Goal: Task Accomplishment & Management: Use online tool/utility

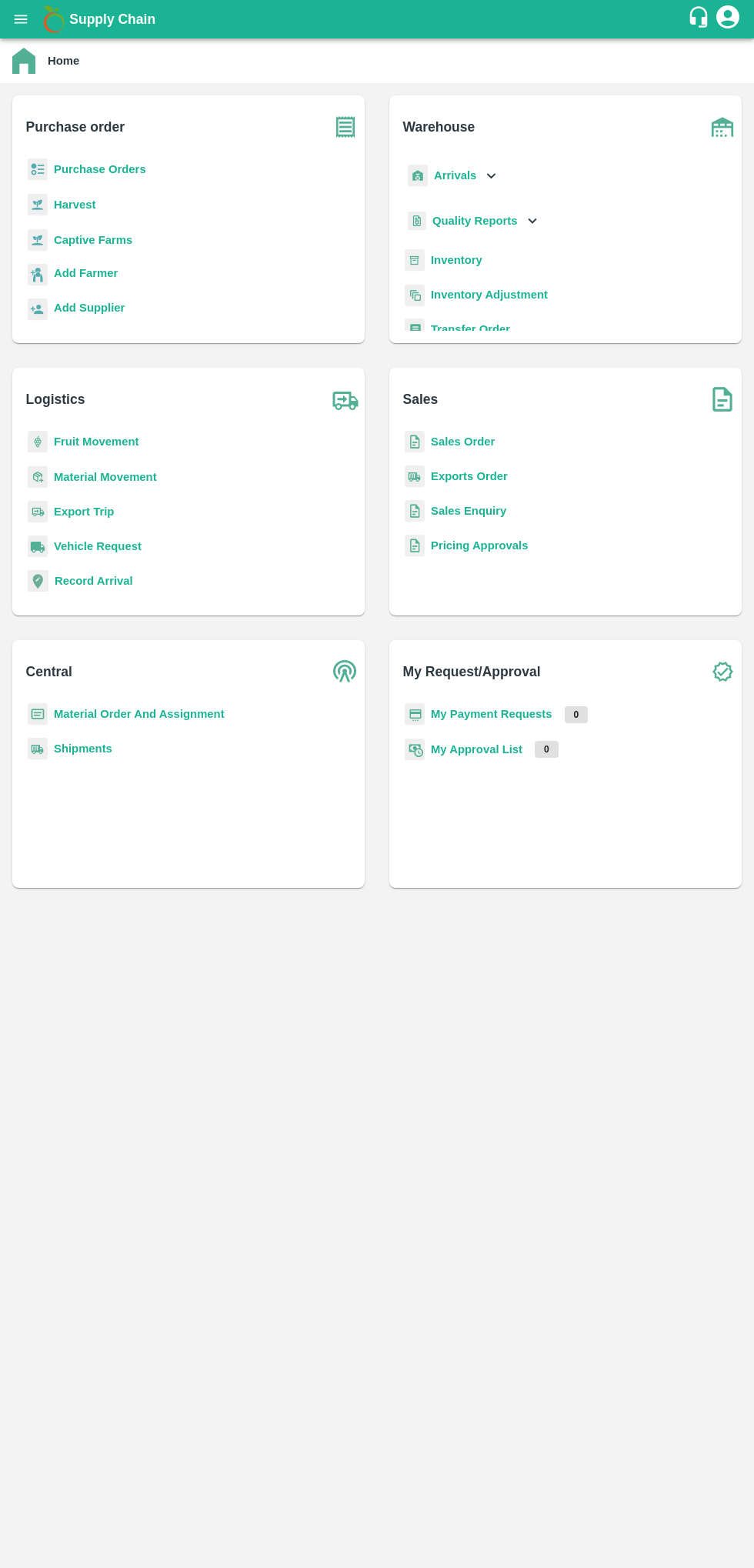
click at [24, 19] on icon "open drawer" at bounding box center [21, 18] width 14 height 9
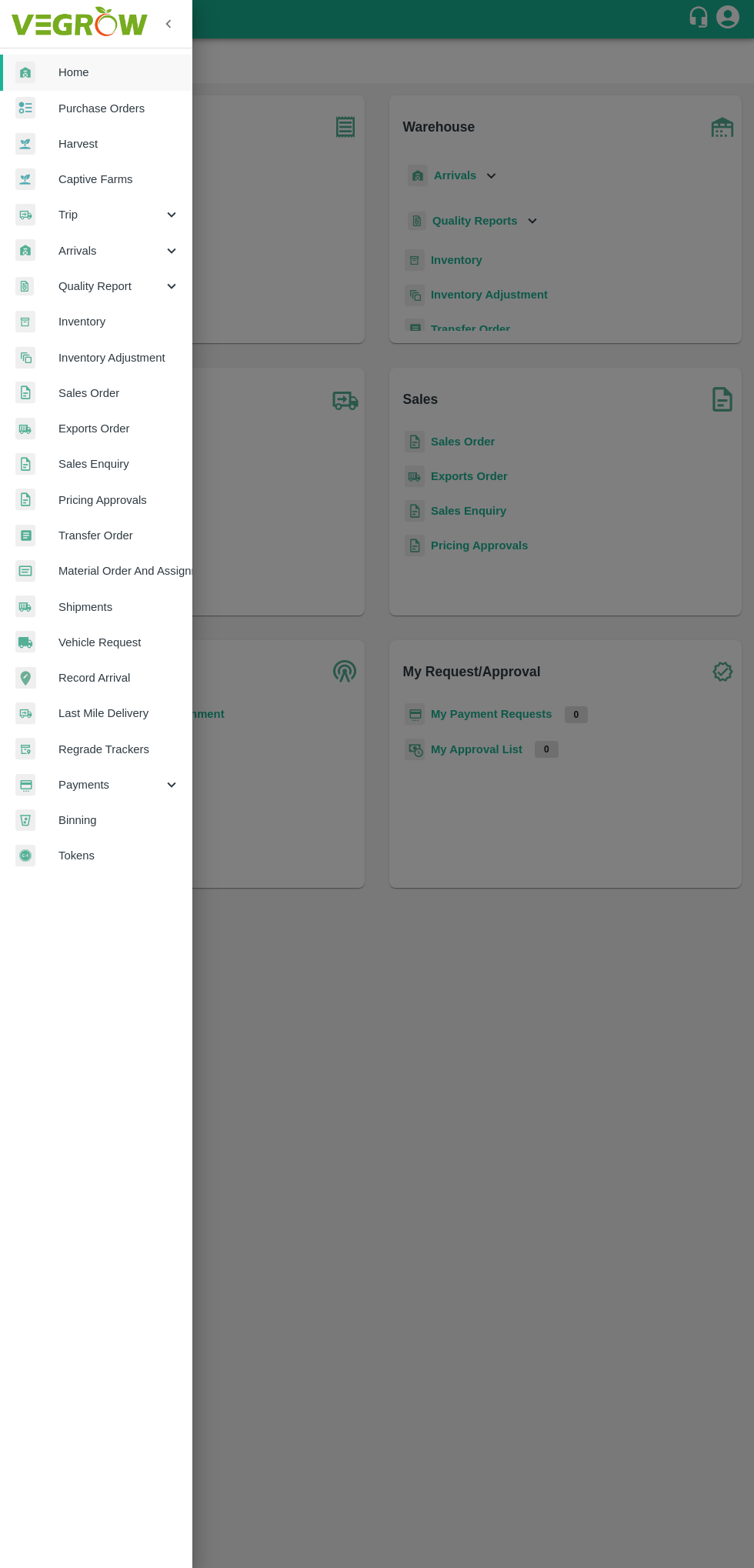
click at [104, 253] on span "Arrivals" at bounding box center [110, 251] width 105 height 16
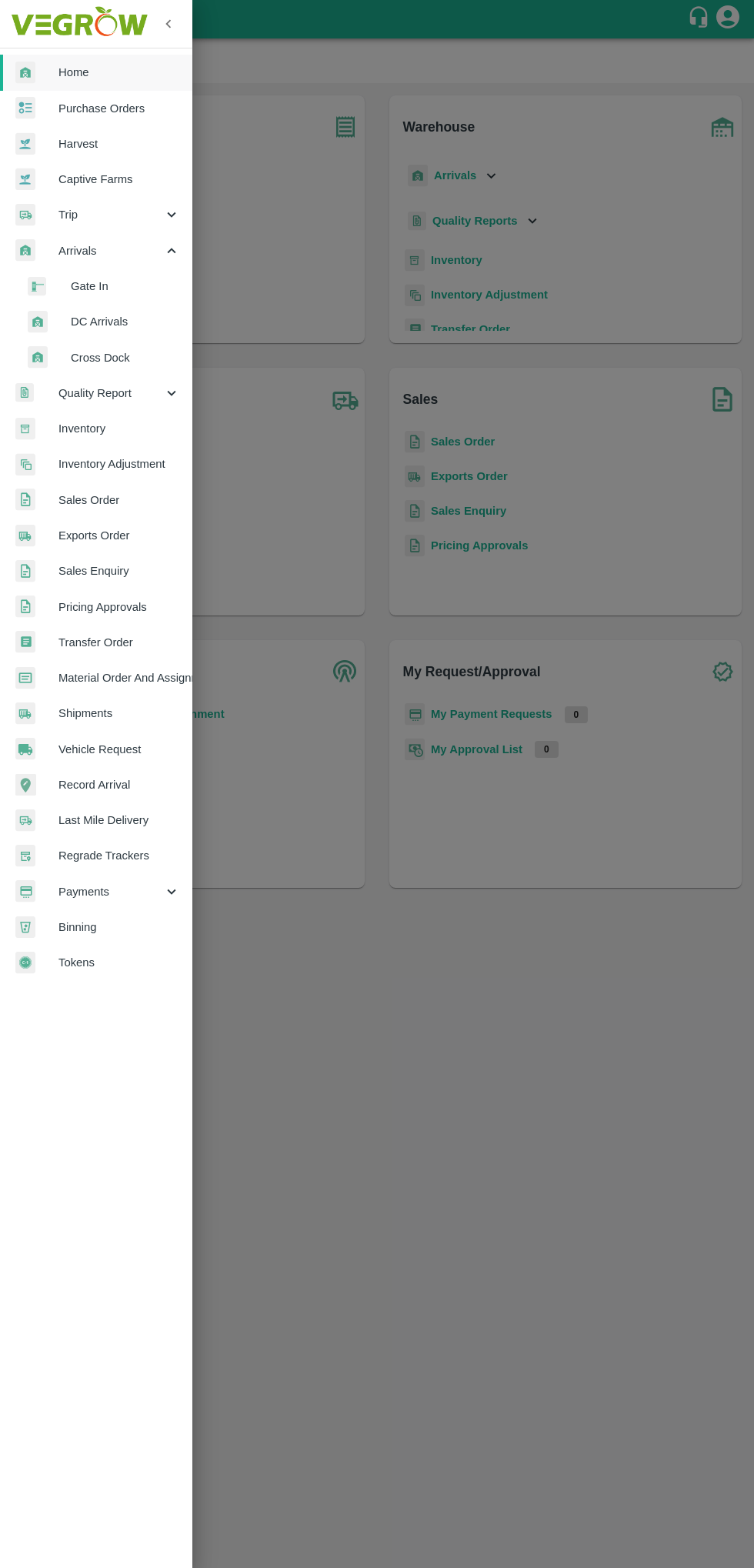
click at [96, 325] on span "DC Arrivals" at bounding box center [125, 321] width 109 height 16
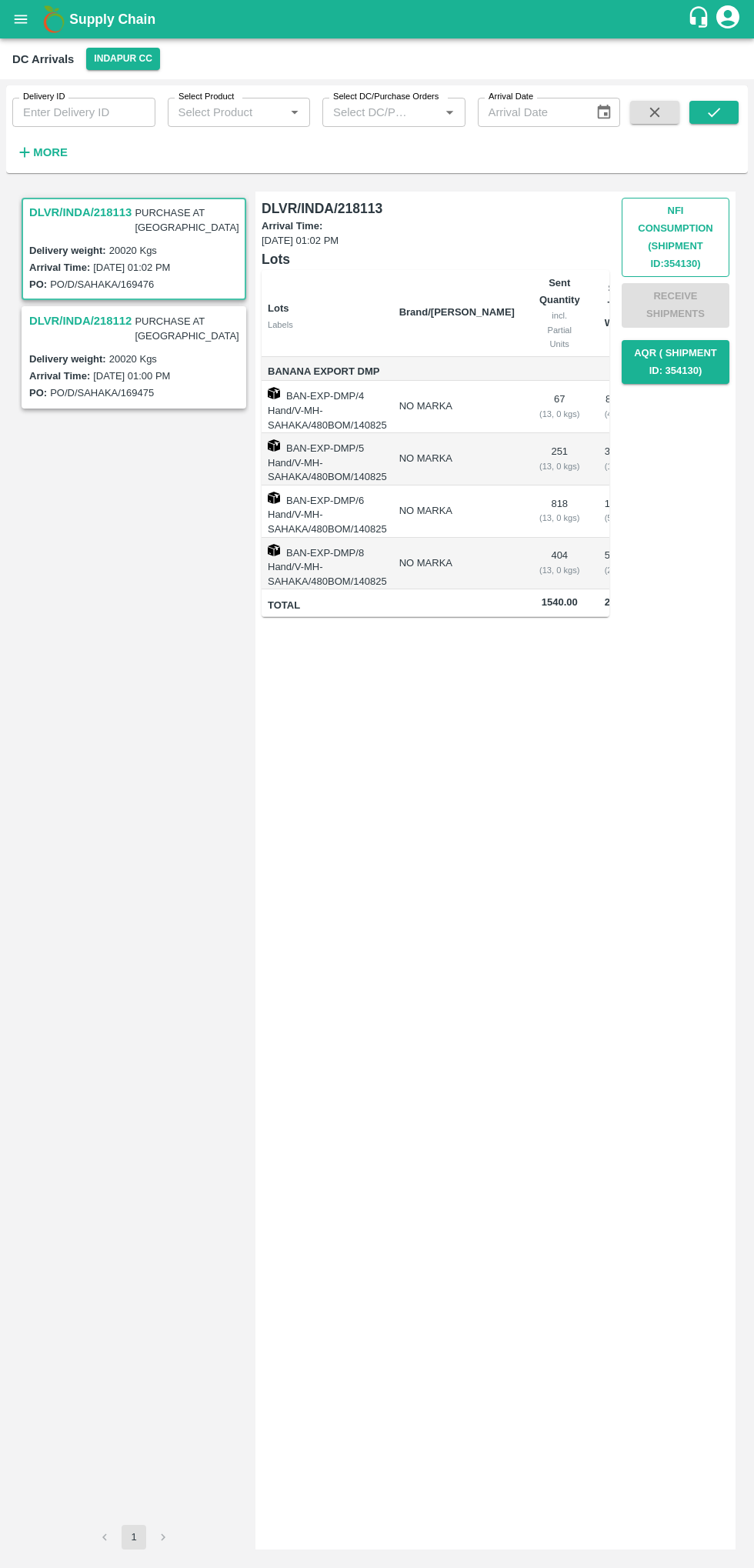
click at [653, 230] on button "Nfi Consumption (SHIPMENT ID: 354130 )" at bounding box center [676, 237] width 107 height 79
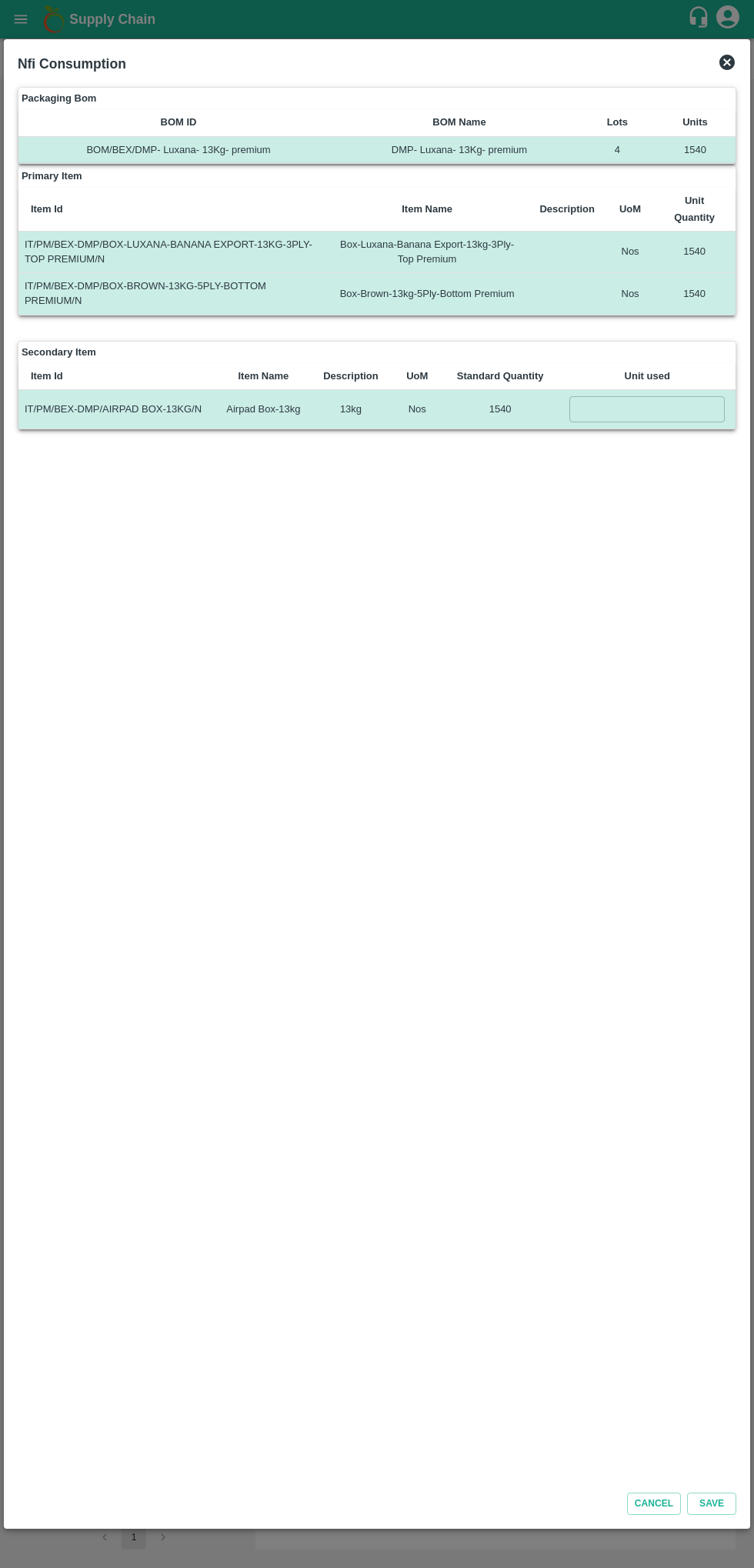
click at [617, 397] on input "number" at bounding box center [648, 409] width 156 height 25
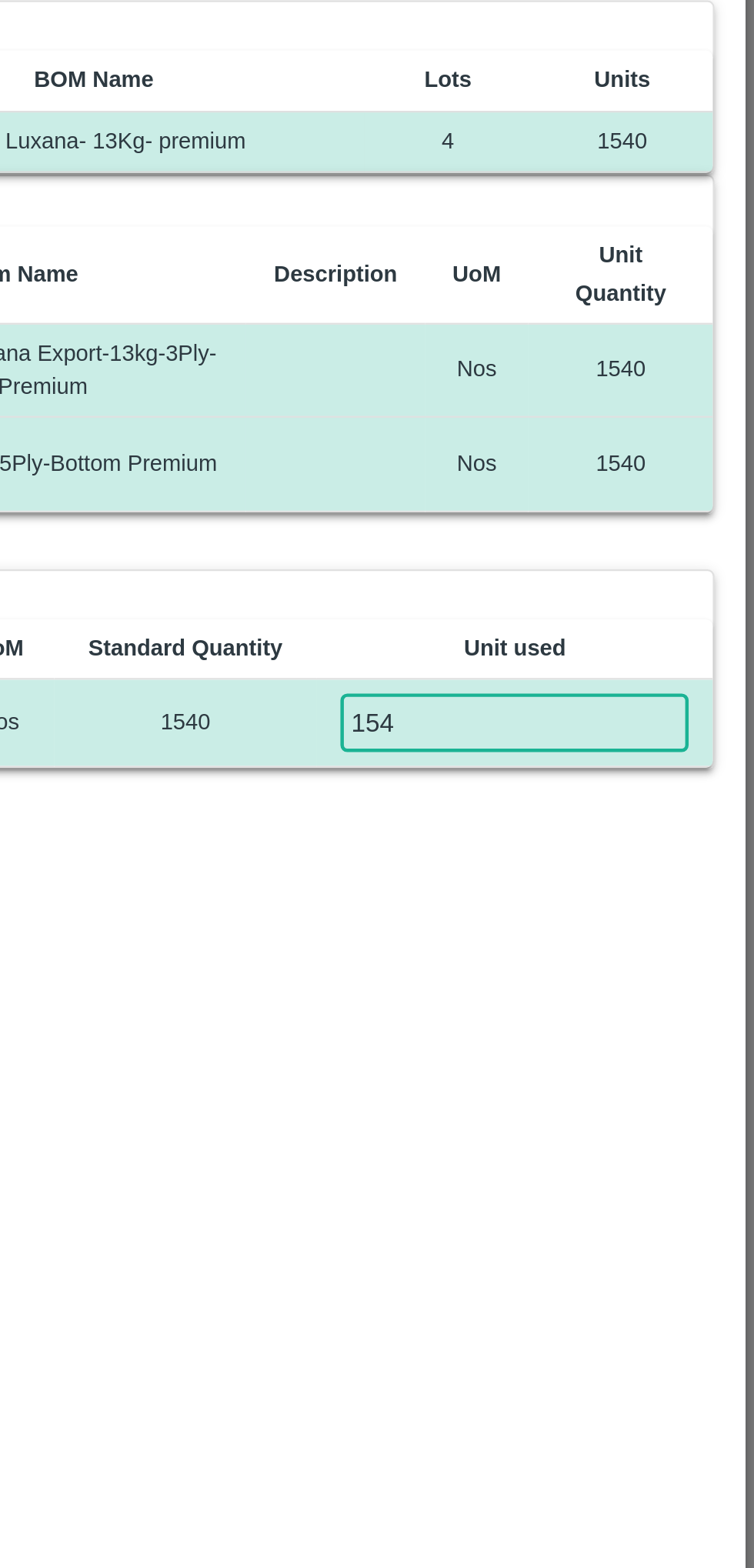
type input "1540"
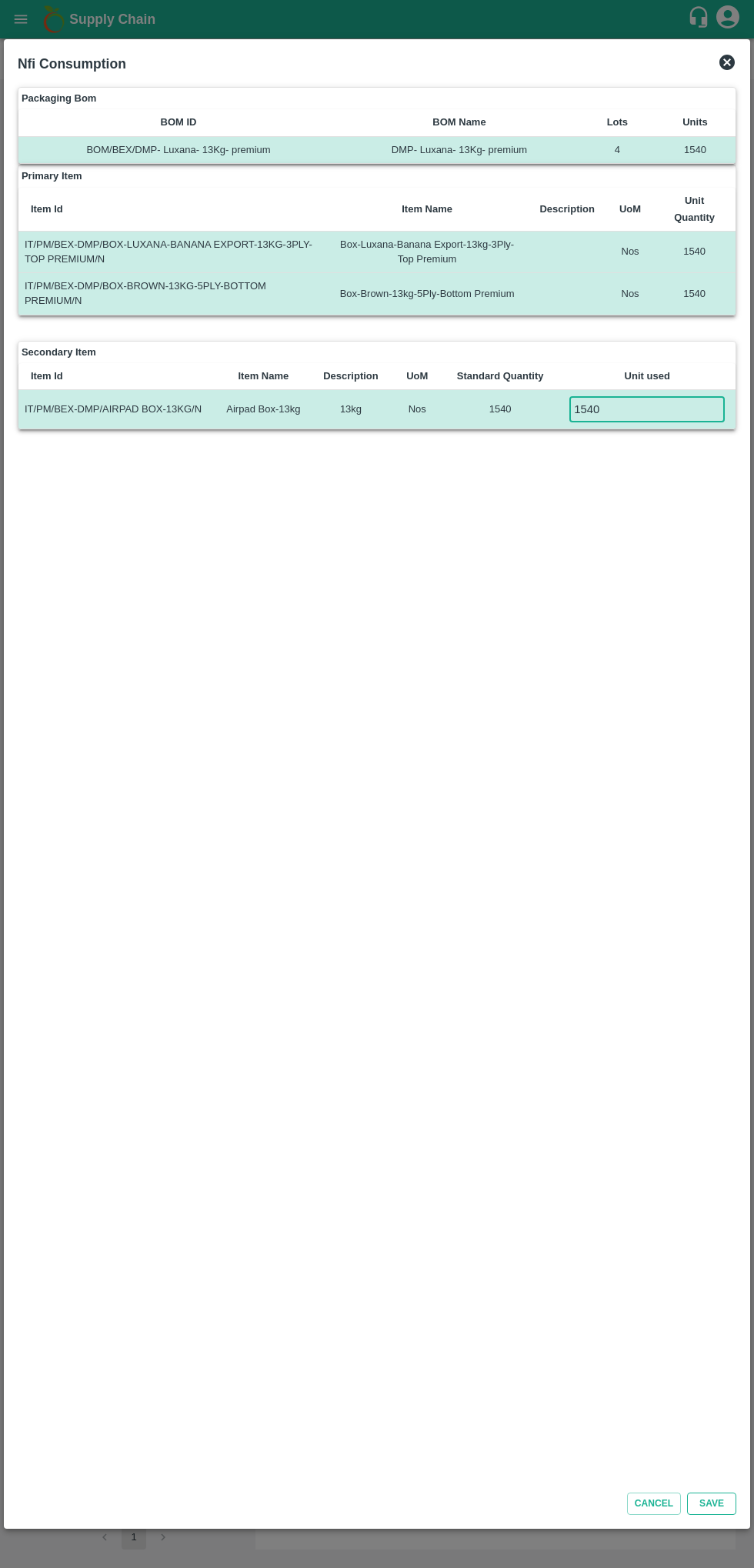
click at [733, 1504] on button "Save" at bounding box center [711, 1503] width 49 height 22
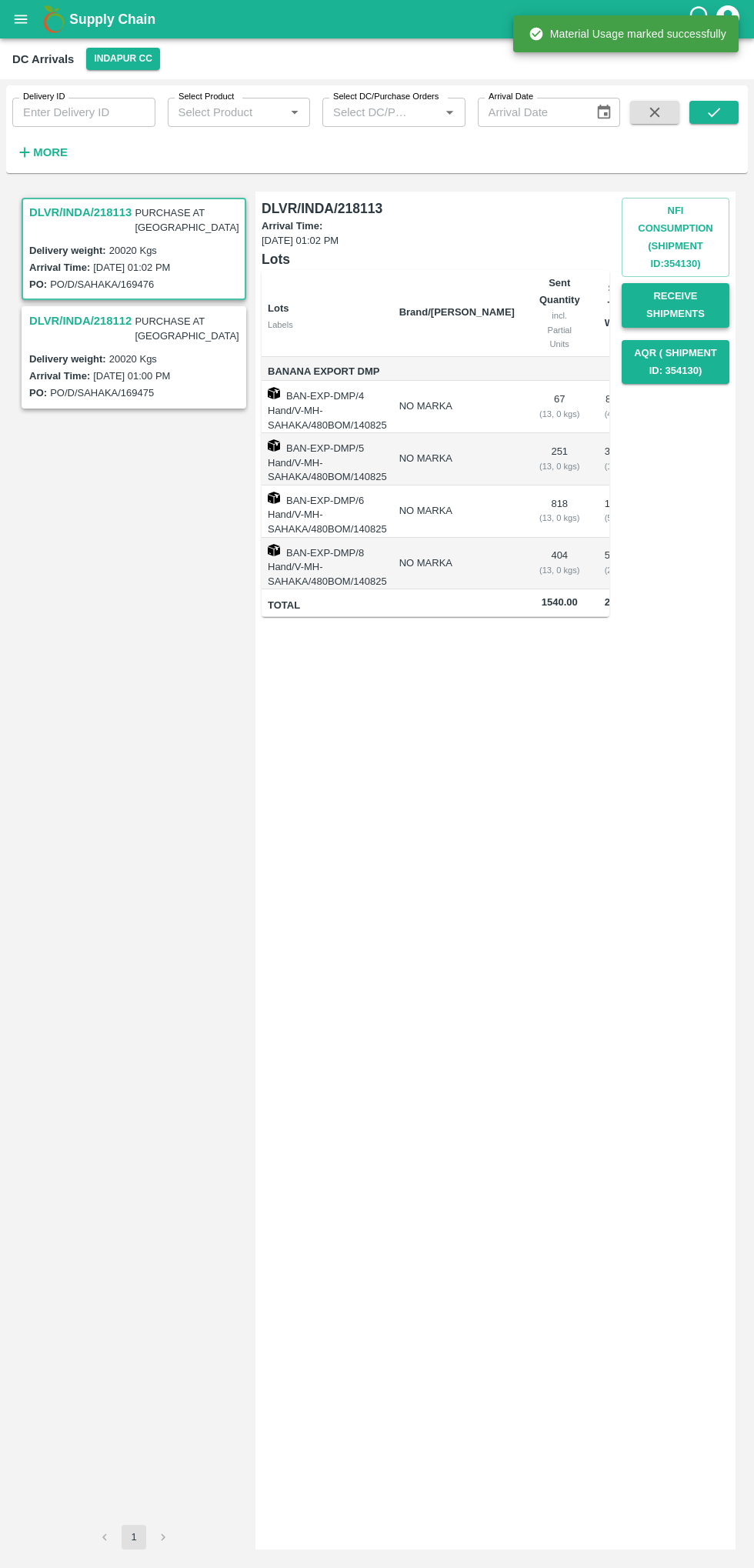
click at [690, 305] on button "Receive Shipments" at bounding box center [676, 306] width 107 height 44
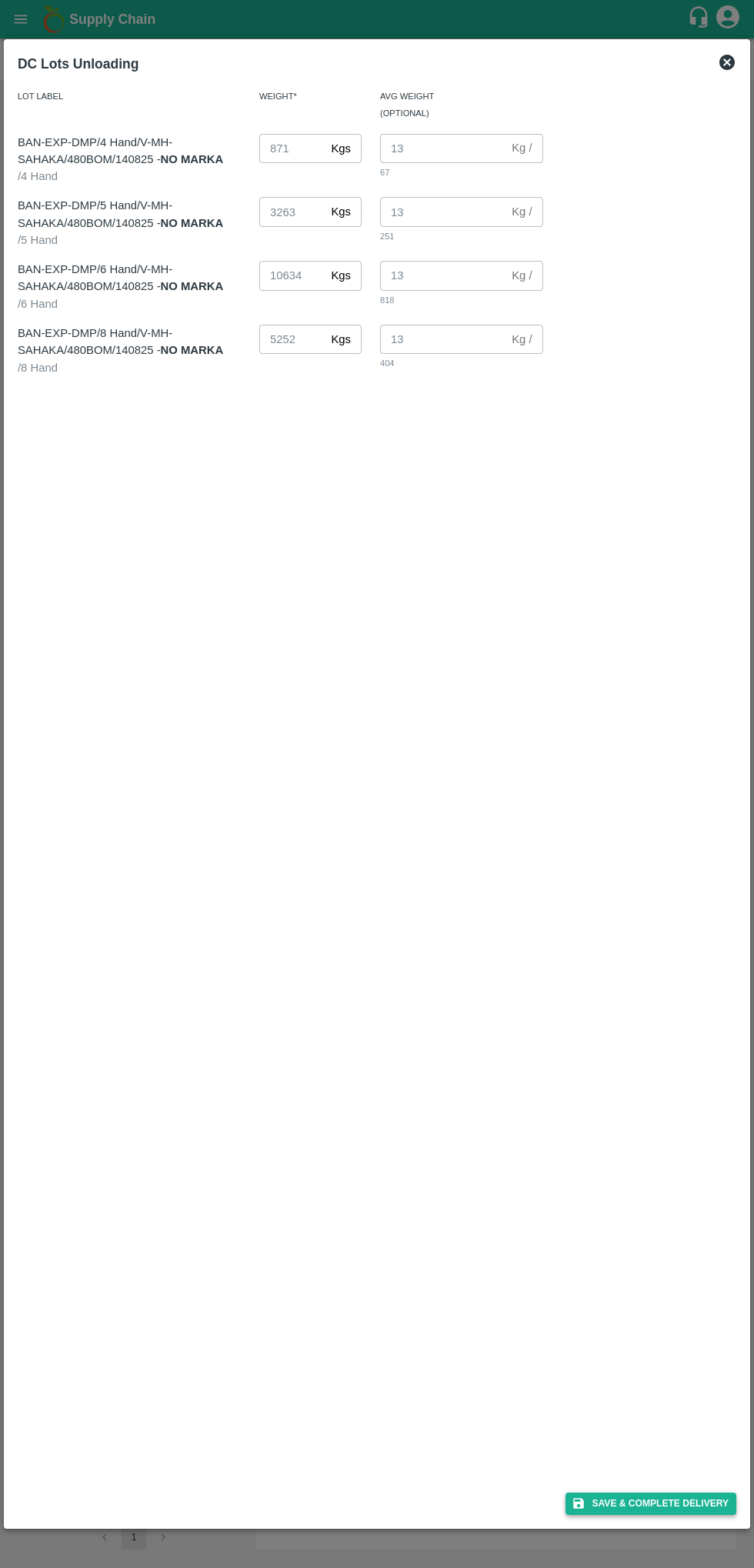
click at [685, 1502] on button "Save & Complete Delivery" at bounding box center [651, 1503] width 171 height 22
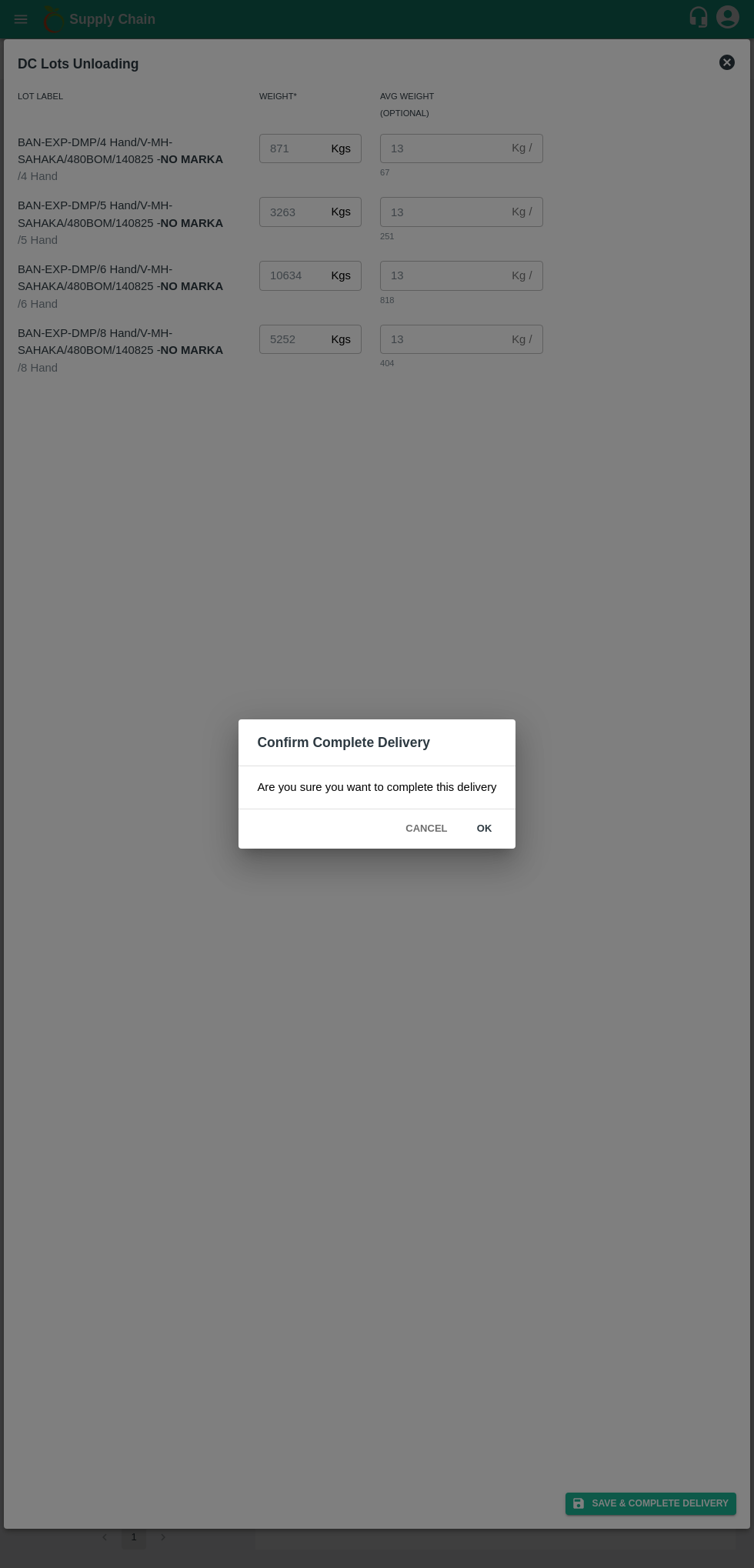
click at [471, 822] on button "ok" at bounding box center [485, 829] width 49 height 27
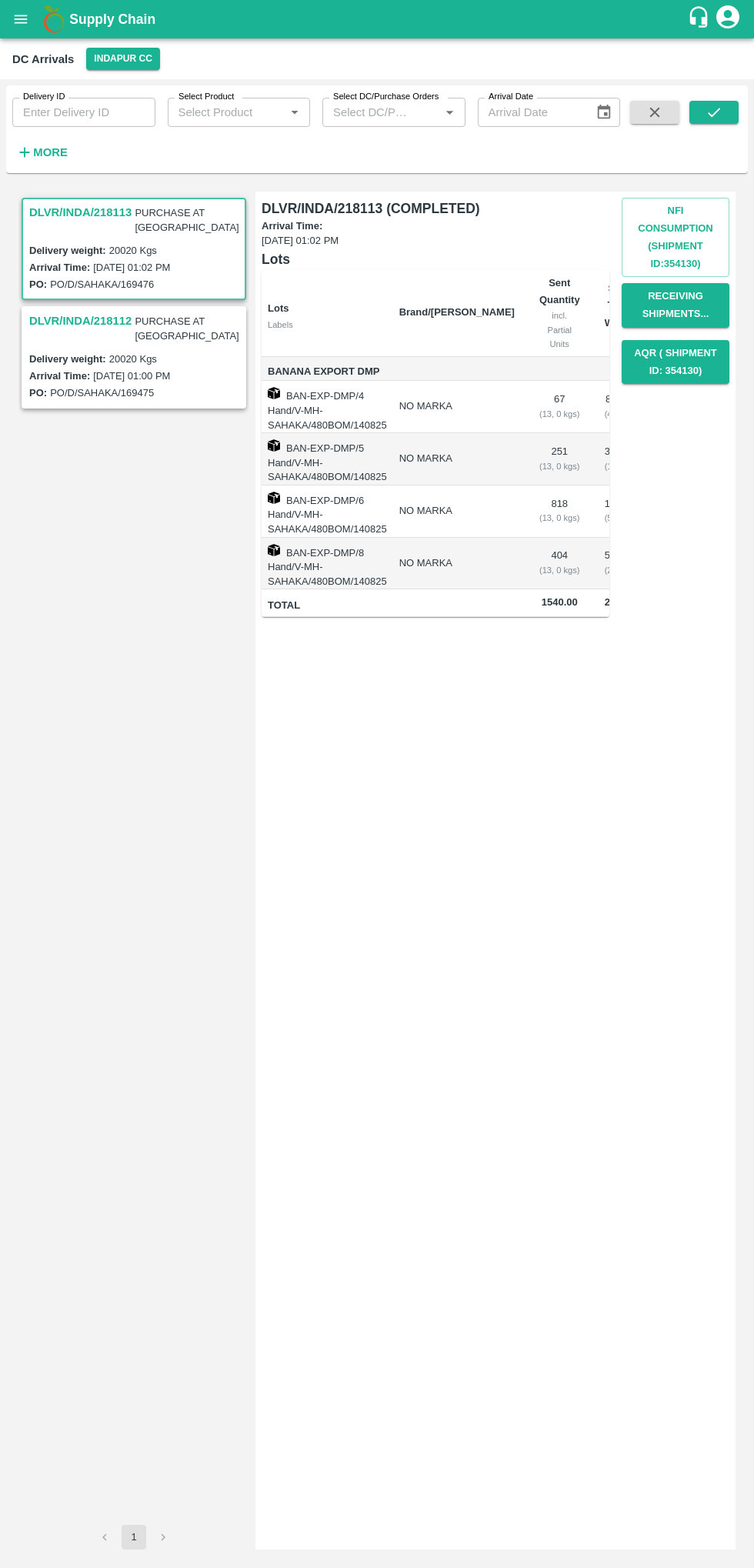
click at [87, 311] on h3 "DLVR/INDA/218112" at bounding box center [80, 320] width 103 height 20
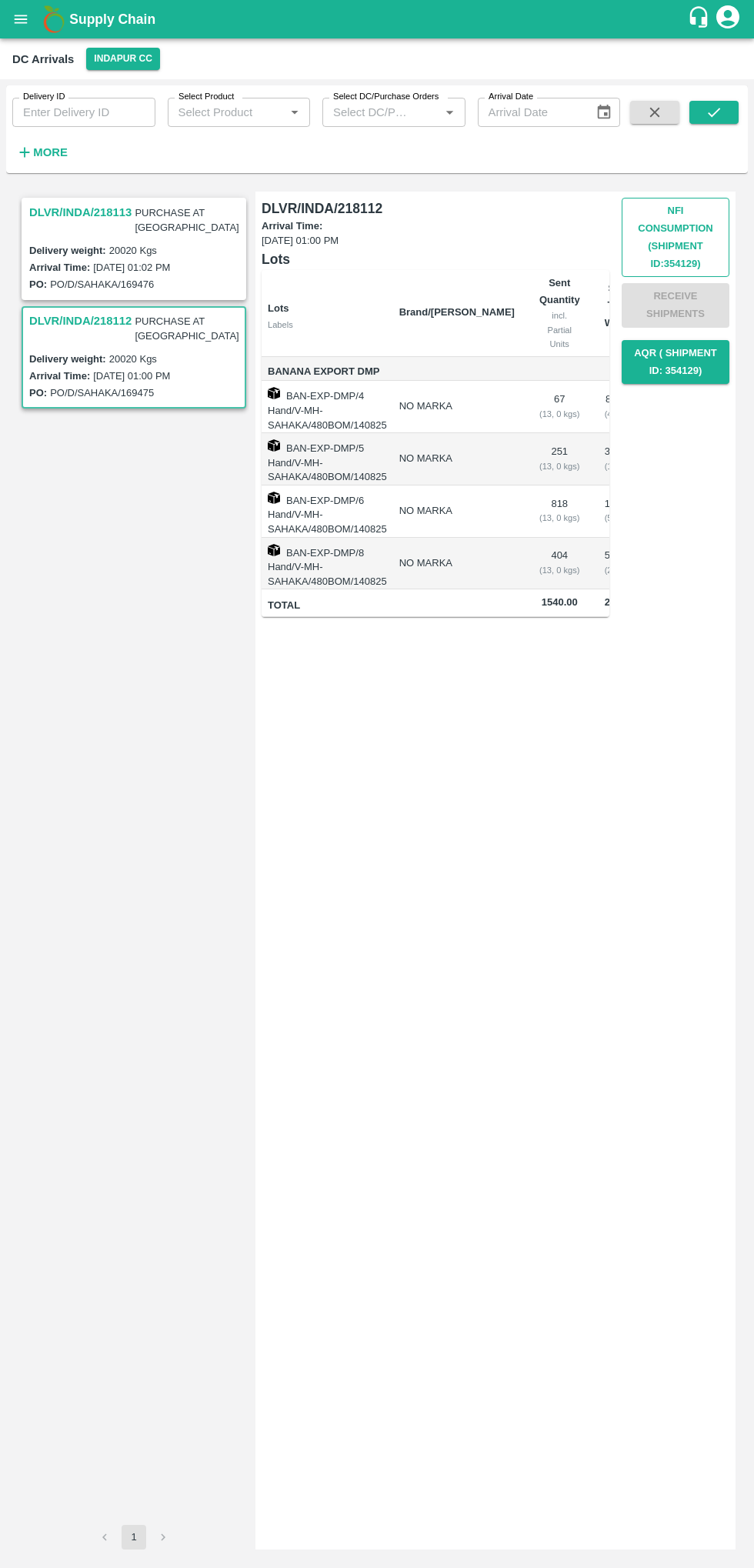
click at [680, 235] on button "Nfi Consumption (SHIPMENT ID: 354129 )" at bounding box center [676, 237] width 107 height 79
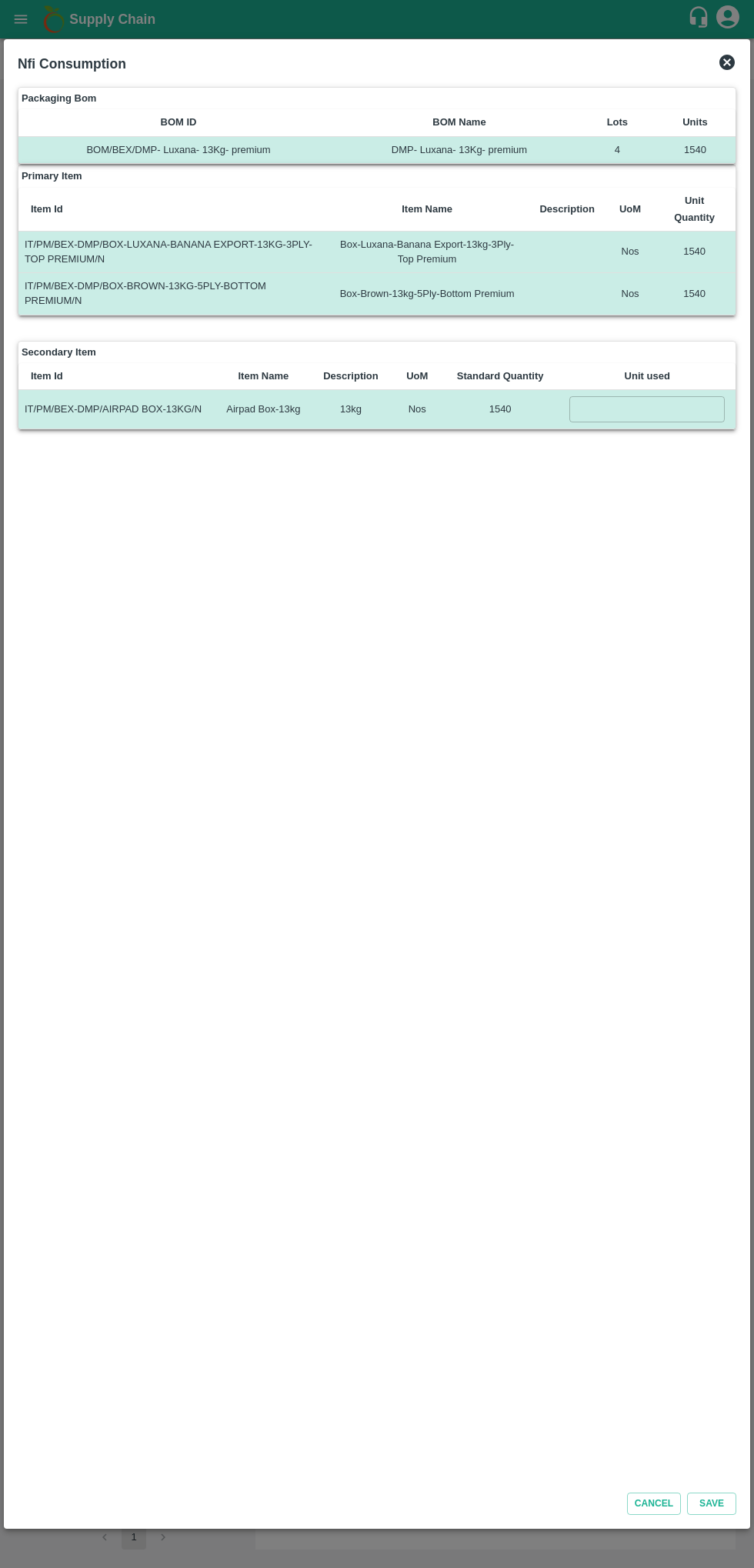
click at [647, 397] on input "number" at bounding box center [648, 409] width 156 height 25
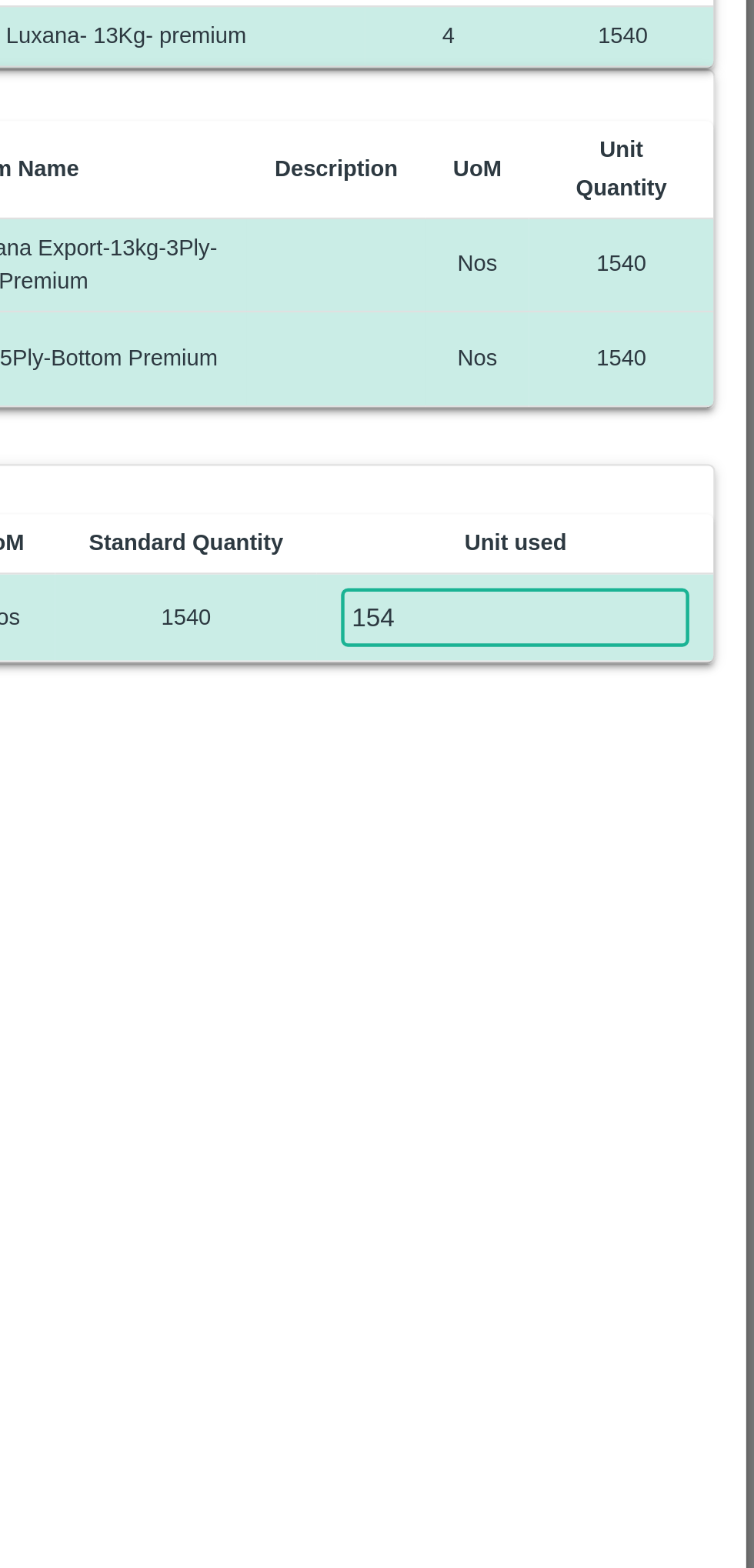
type input "1540"
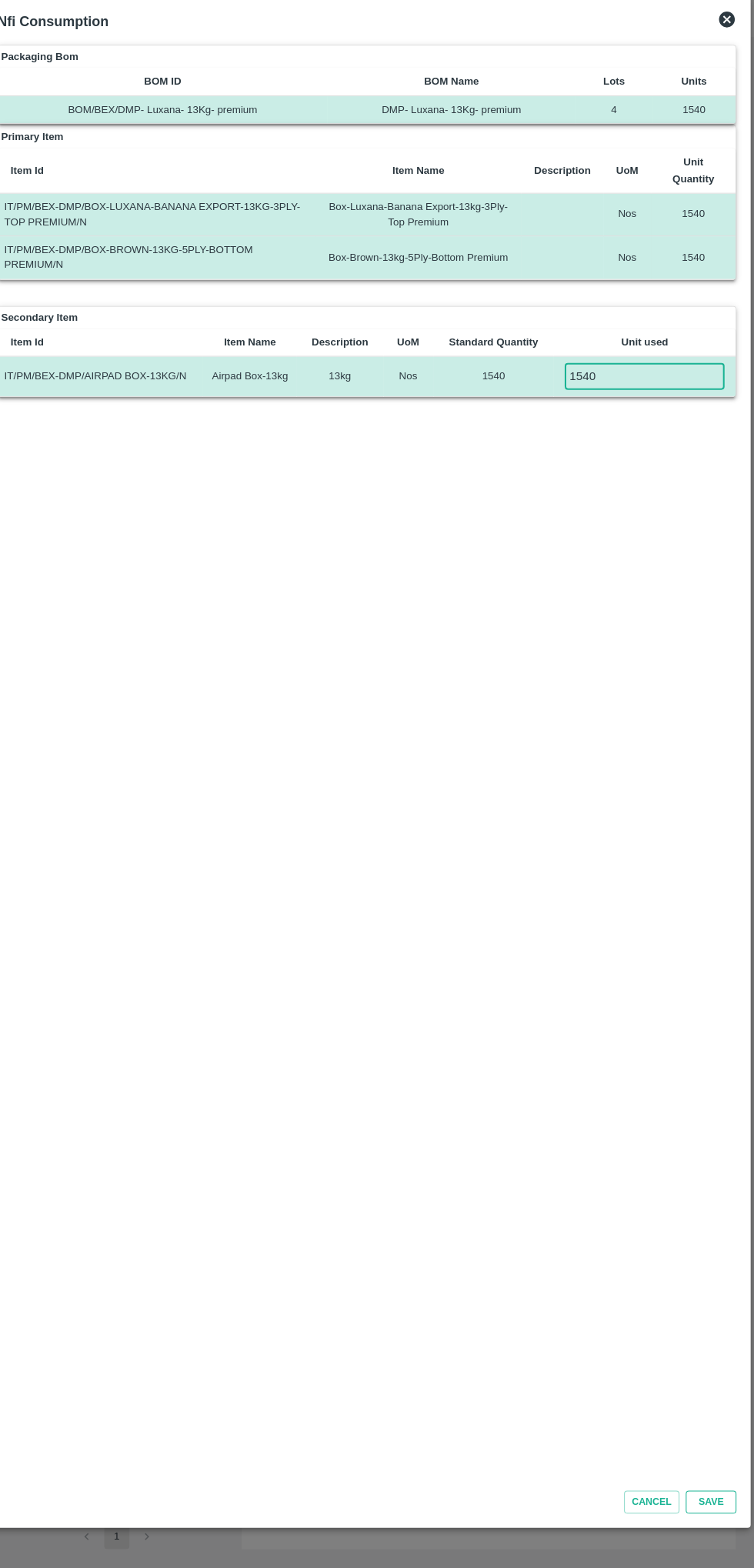
click at [727, 1497] on button "Save" at bounding box center [711, 1503] width 49 height 22
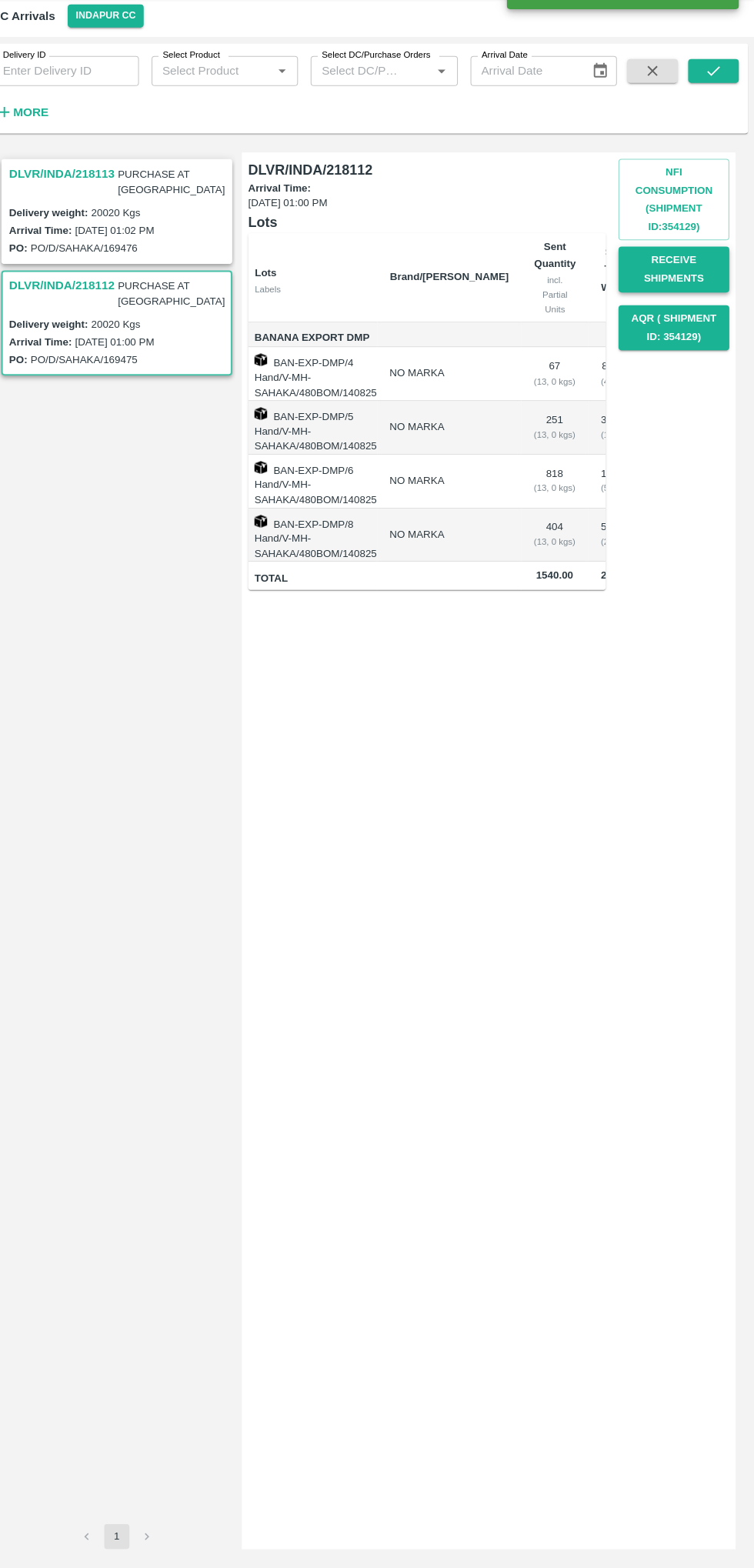
click at [681, 317] on button "Receive Shipments" at bounding box center [676, 306] width 107 height 44
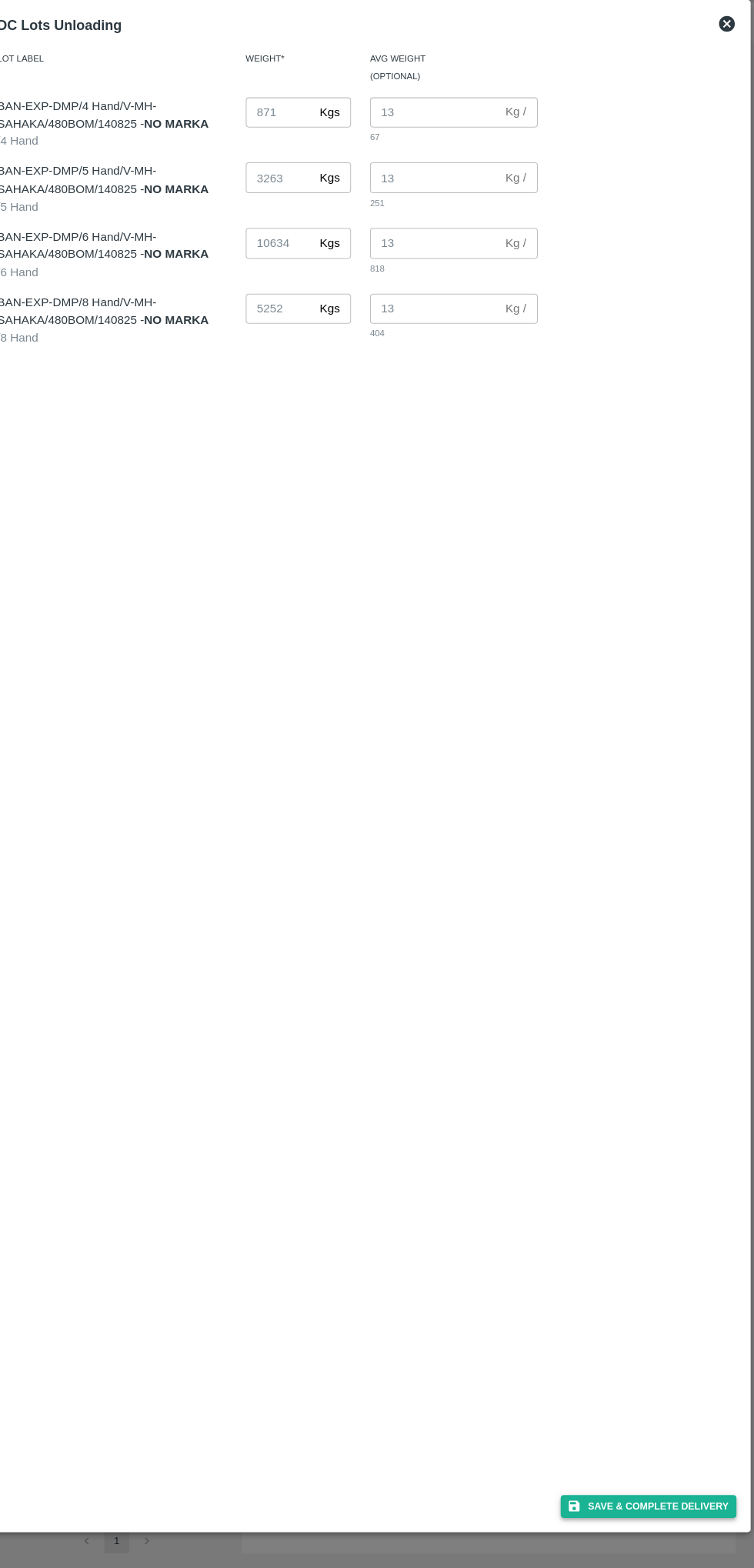
click at [667, 1508] on button "Save & Complete Delivery" at bounding box center [651, 1503] width 171 height 22
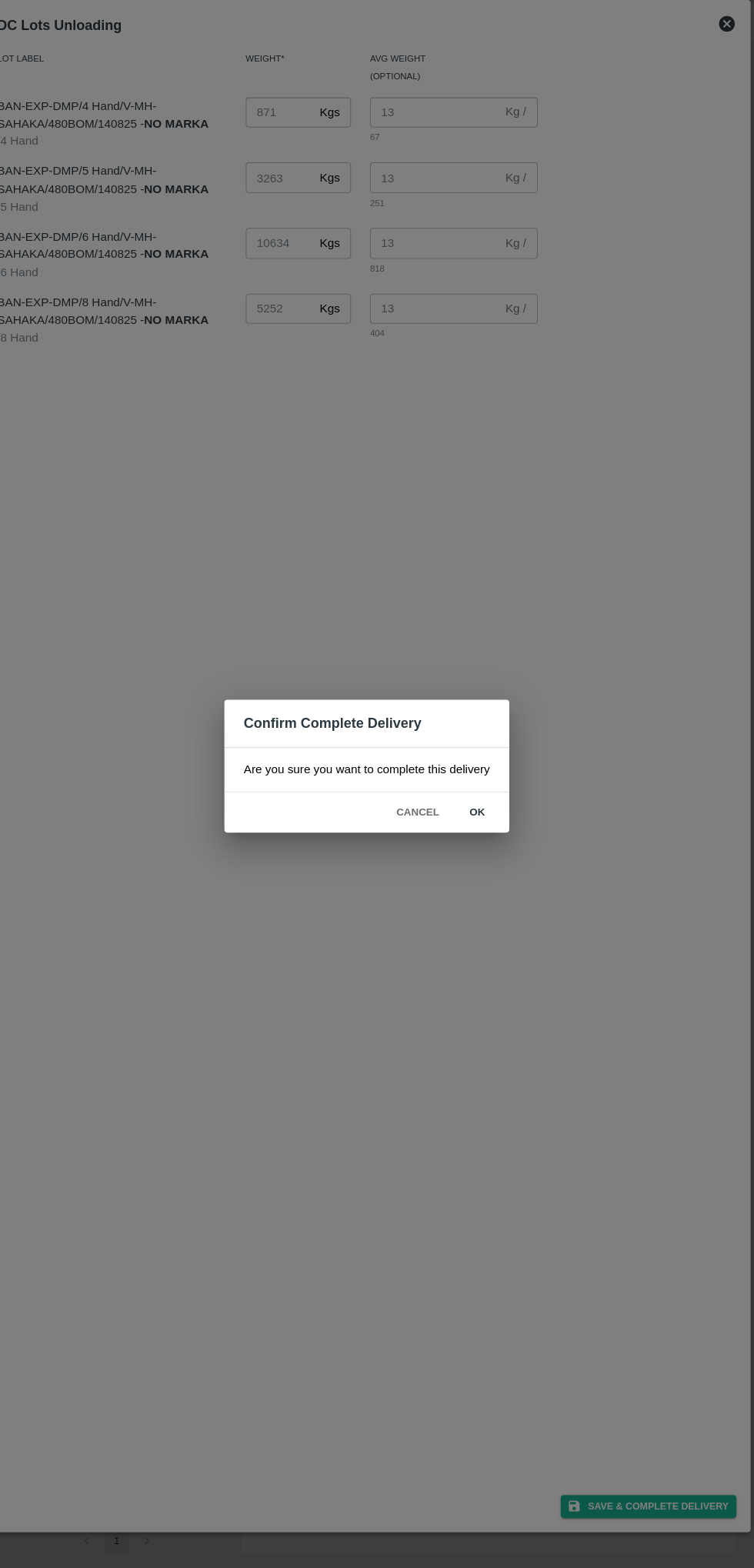
click at [499, 819] on button "ok" at bounding box center [485, 829] width 49 height 27
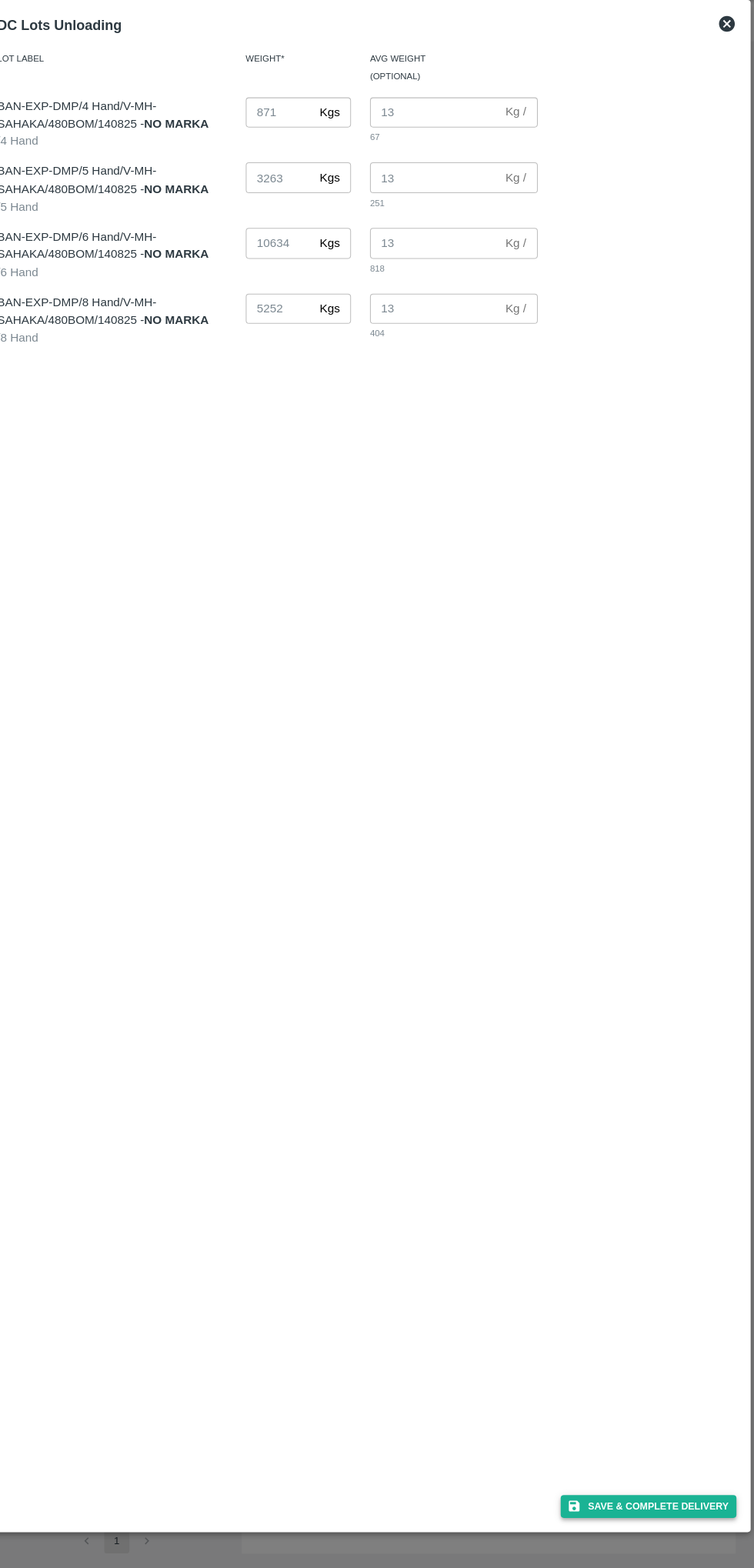
click at [676, 1503] on button "Save & Complete Delivery" at bounding box center [651, 1503] width 171 height 22
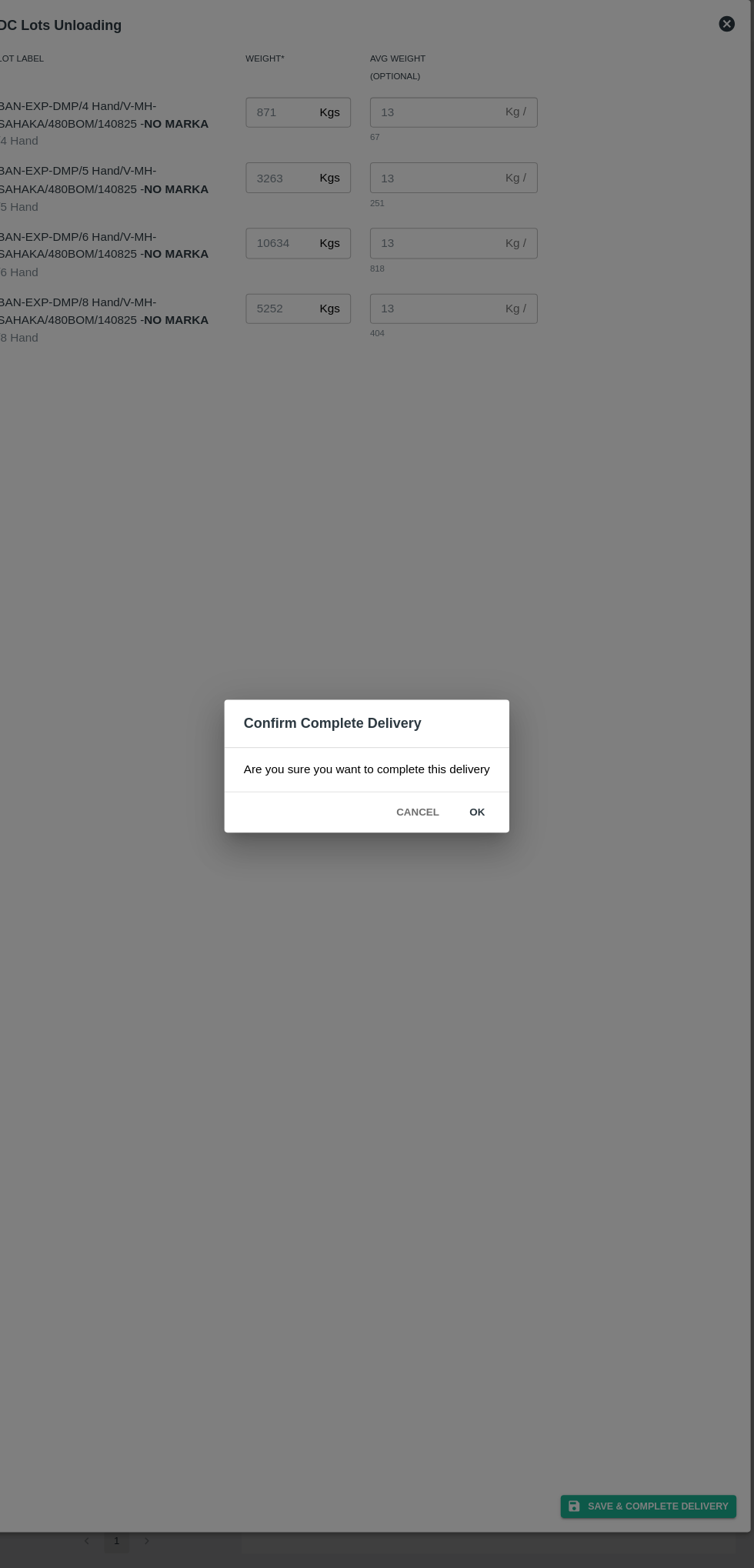
click at [488, 829] on button "ok" at bounding box center [485, 829] width 49 height 27
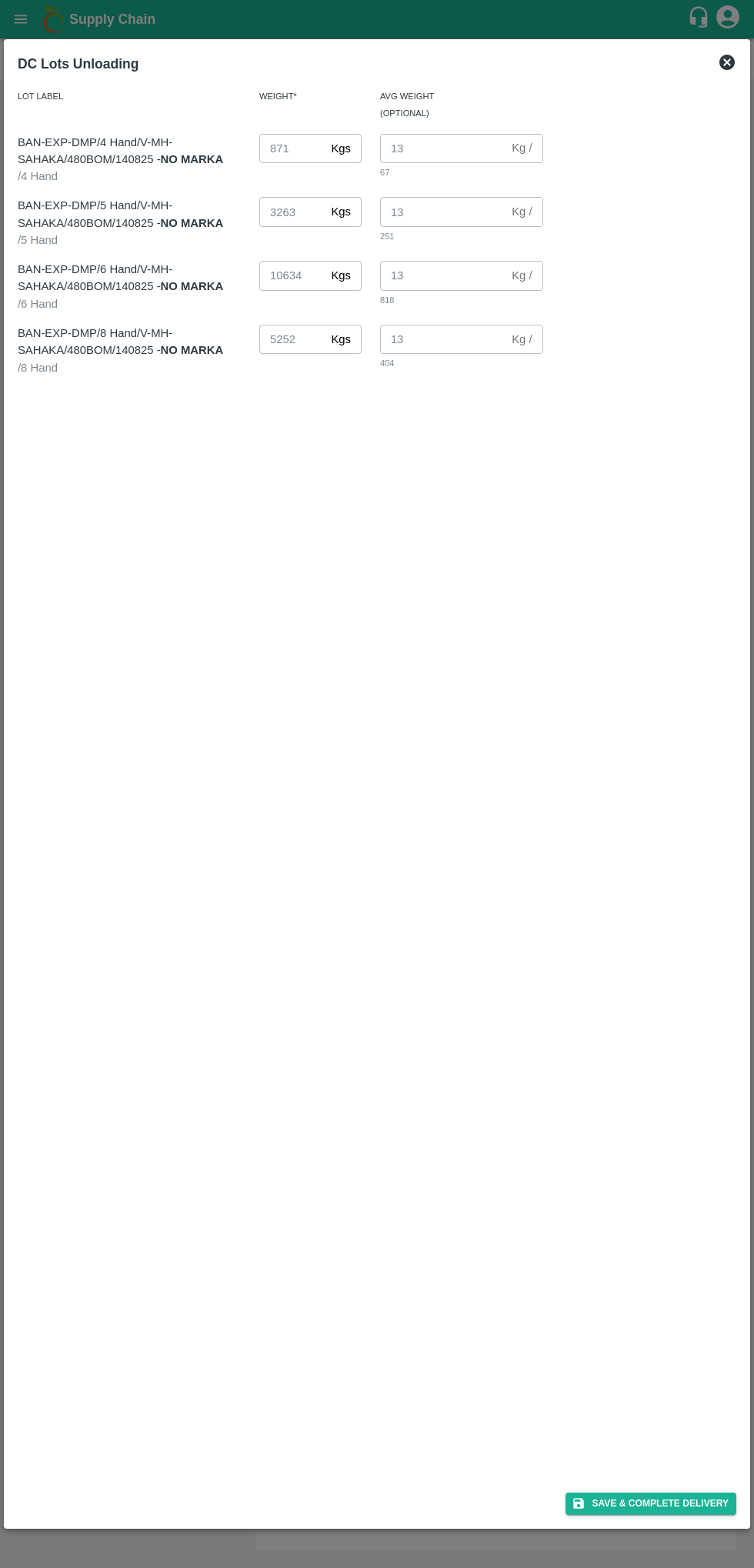
click at [737, 58] on icon at bounding box center [727, 62] width 18 height 18
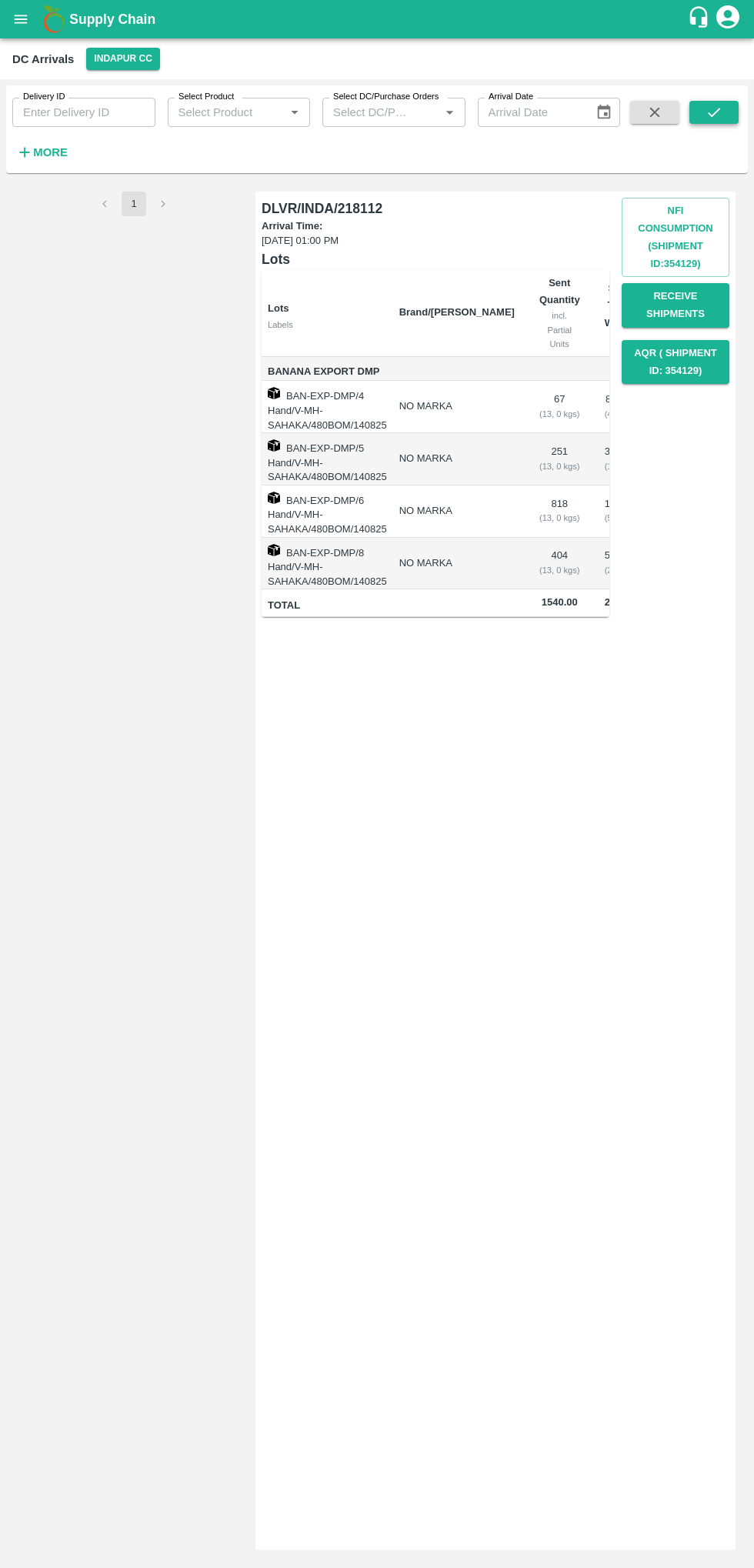
click at [696, 101] on button "submit" at bounding box center [714, 112] width 49 height 23
